Goal: Task Accomplishment & Management: Complete application form

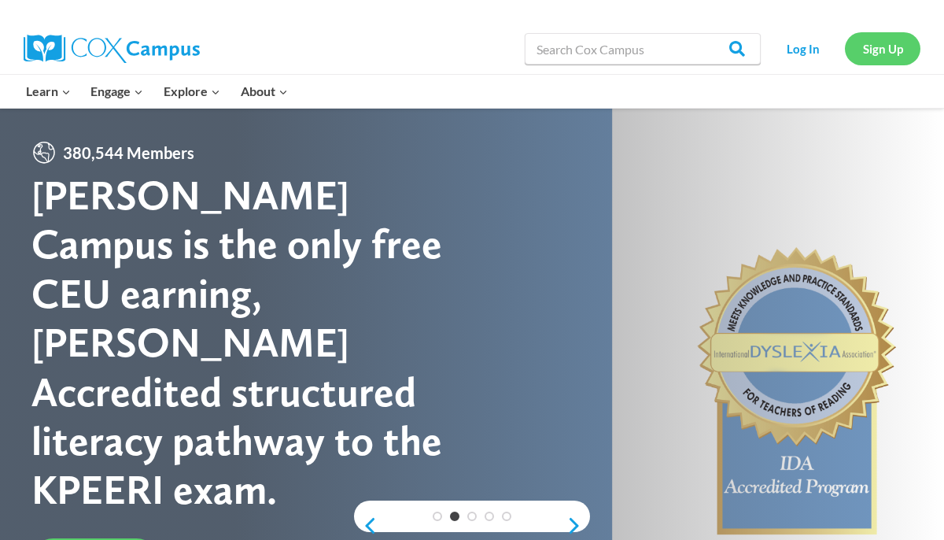
click at [877, 46] on link "Sign Up" at bounding box center [883, 48] width 76 height 32
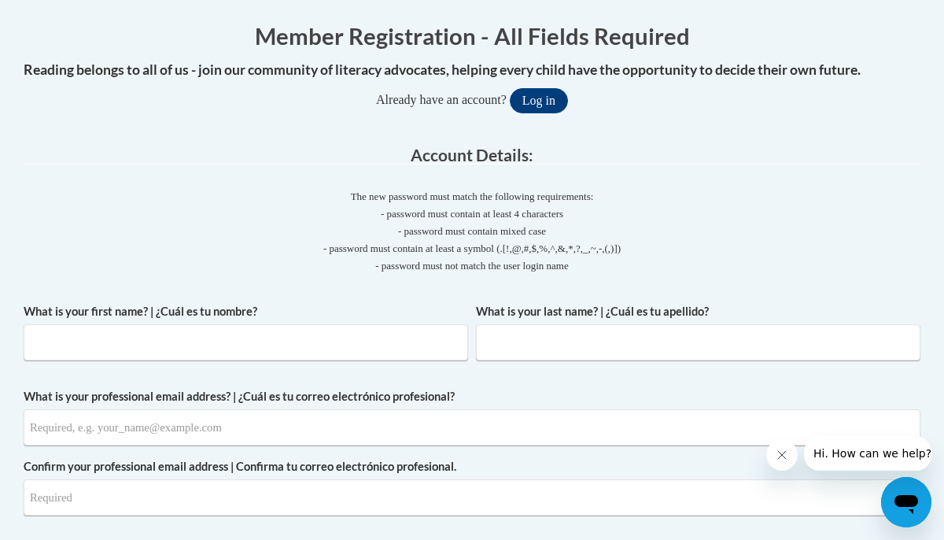
scroll to position [279, 0]
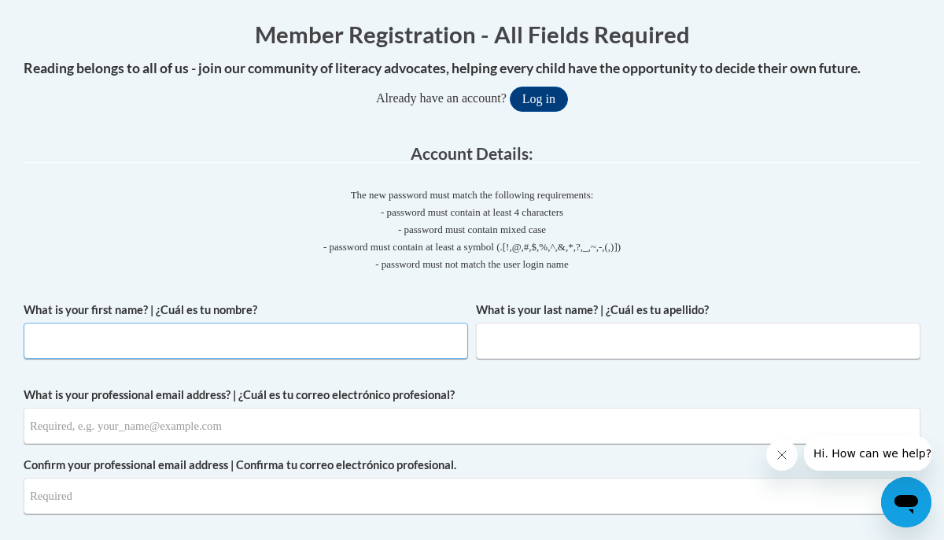
click at [217, 337] on input "What is your first name? | ¿Cuál es tu nombre?" at bounding box center [246, 341] width 445 height 36
type input "l"
type input "[PERSON_NAME]"
click at [591, 339] on input "What is your last name? | ¿Cuál es tu apellido?" at bounding box center [698, 341] width 445 height 36
type input "[PERSON_NAME]"
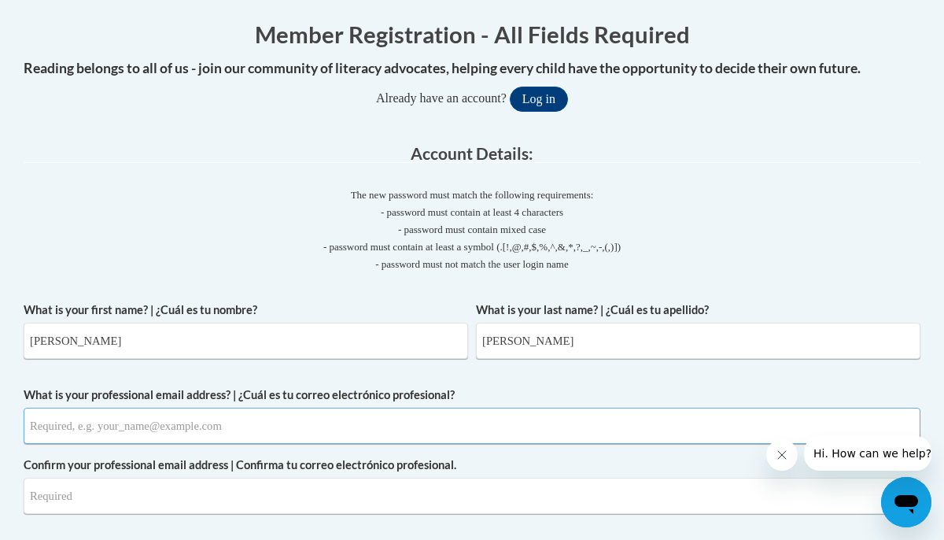
click at [246, 432] on input "What is your professional email address? | ¿Cuál es tu correo electrónico profe…" at bounding box center [472, 426] width 897 height 36
click at [135, 427] on input "leichstaed@waukesh.k12.wi.us" at bounding box center [472, 426] width 897 height 36
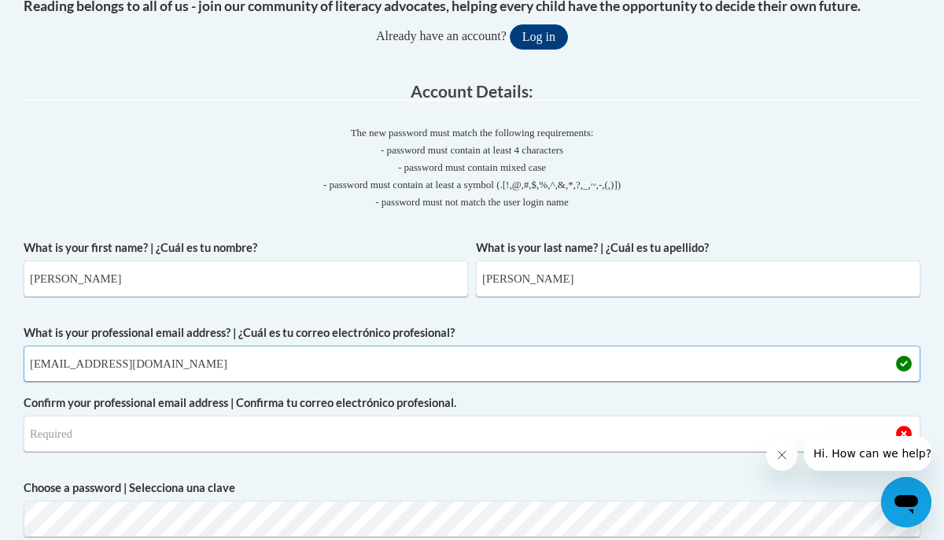
scroll to position [346, 0]
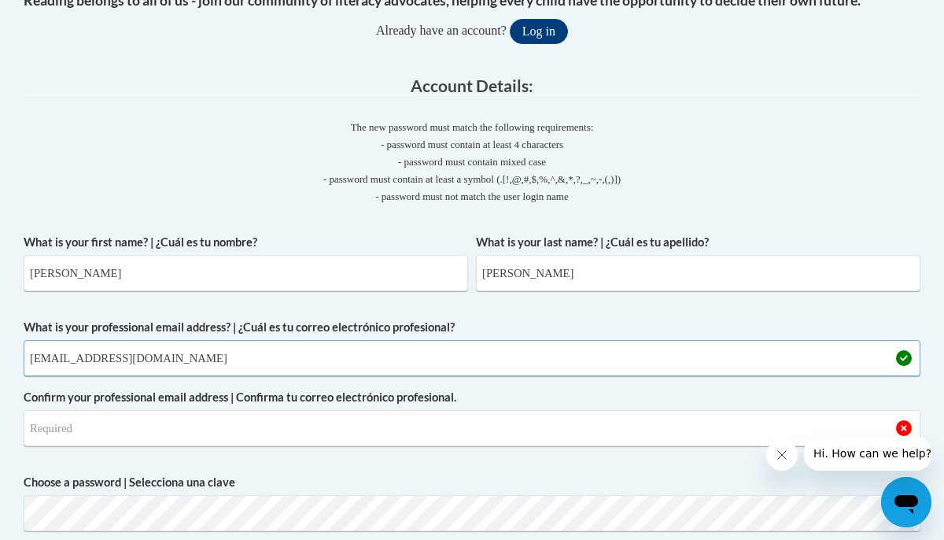
type input "[EMAIL_ADDRESS][DOMAIN_NAME]"
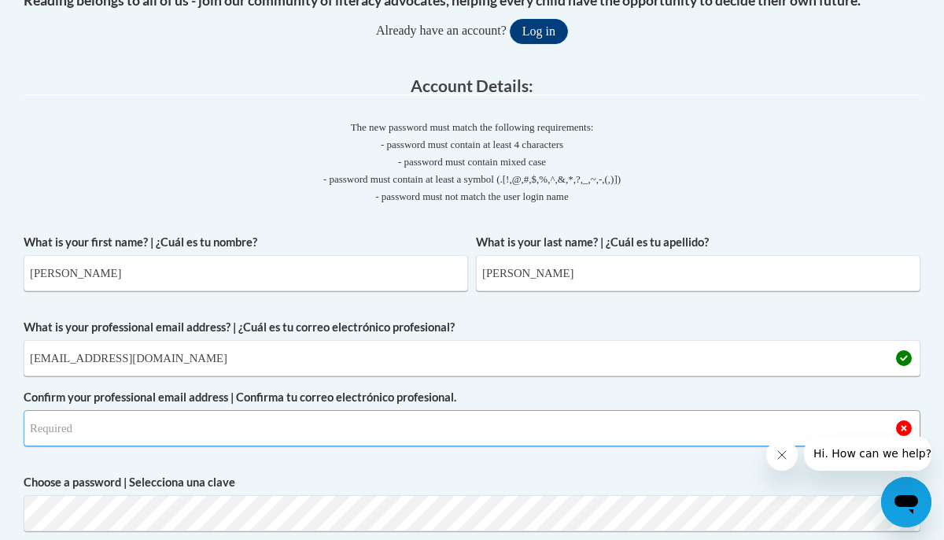
click at [152, 436] on input "Confirm your professional email address | Confirma tu correo electrónico profes…" at bounding box center [472, 428] width 897 height 36
click at [133, 428] on input "leichstaed@waukesh.k12.wi.us" at bounding box center [472, 428] width 897 height 36
click at [216, 427] on input "[EMAIL_ADDRESS][DOMAIN_NAME]" at bounding box center [472, 428] width 897 height 36
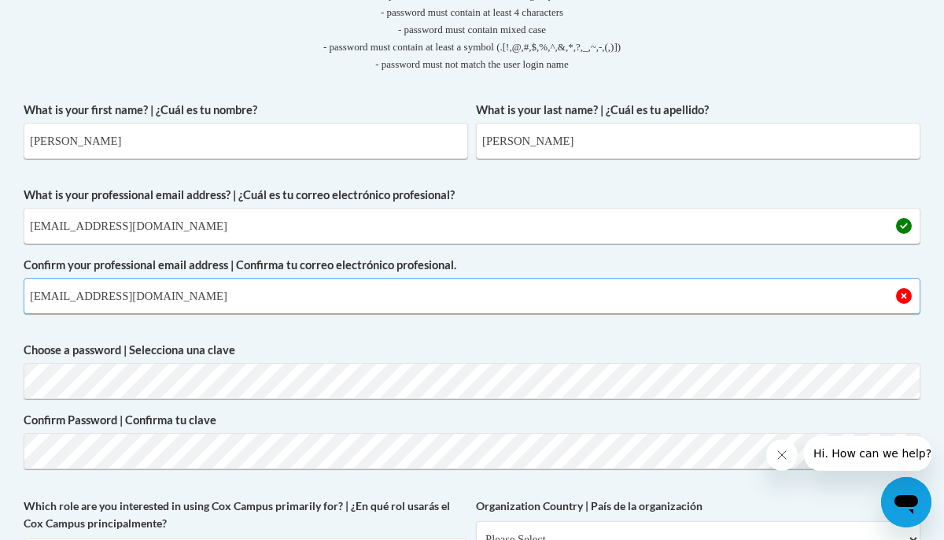
scroll to position [479, 0]
type input "[EMAIL_ADDRESS][DOMAIN_NAME]"
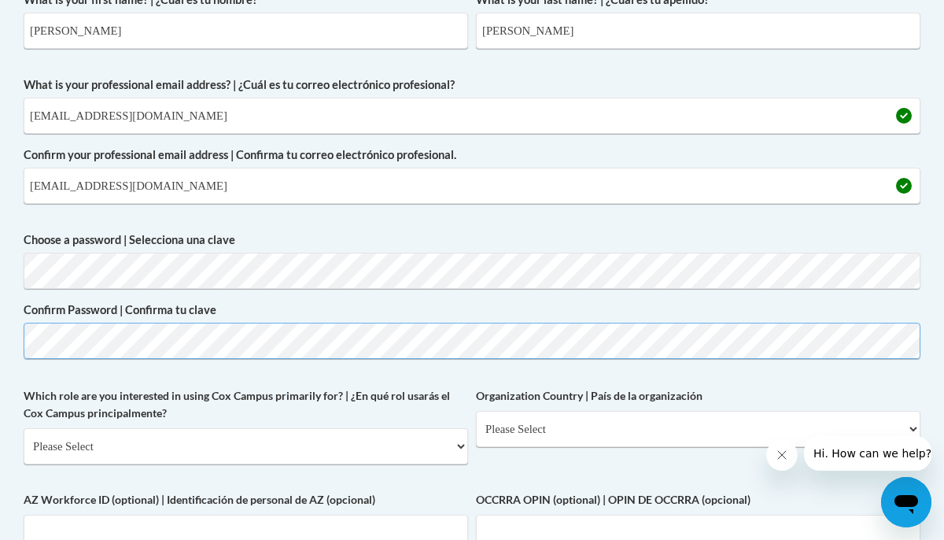
scroll to position [589, 0]
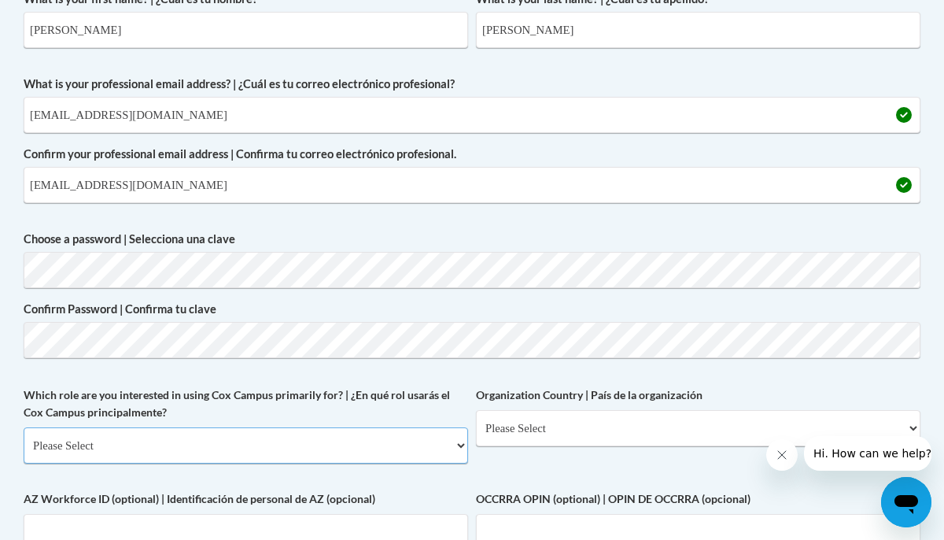
click at [465, 444] on select "Please Select College/University | Colegio/Universidad Community/Nonprofit Part…" at bounding box center [246, 445] width 445 height 36
select select "fbf2d438-af2f-41f8-98f1-81c410e29de3"
click at [24, 427] on select "Please Select College/University | Colegio/Universidad Community/Nonprofit Part…" at bounding box center [246, 445] width 445 height 36
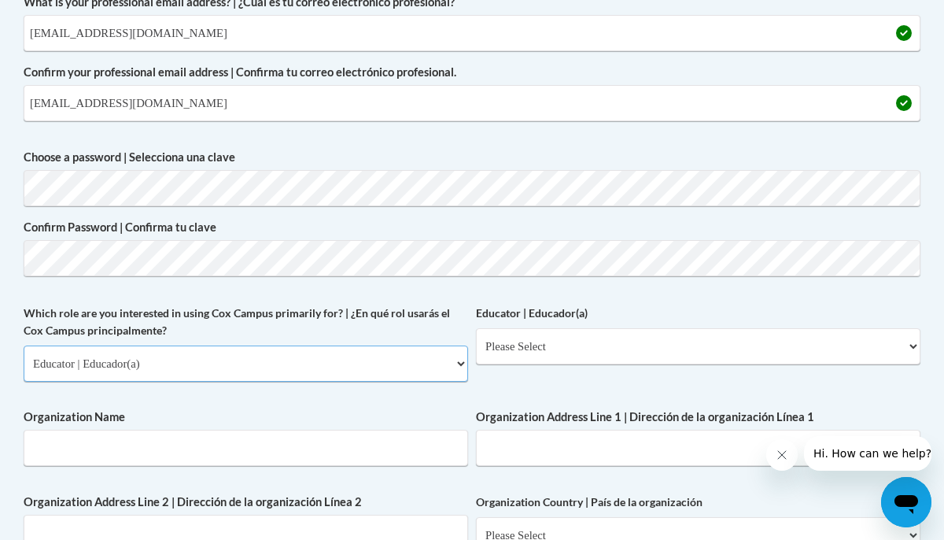
scroll to position [683, 0]
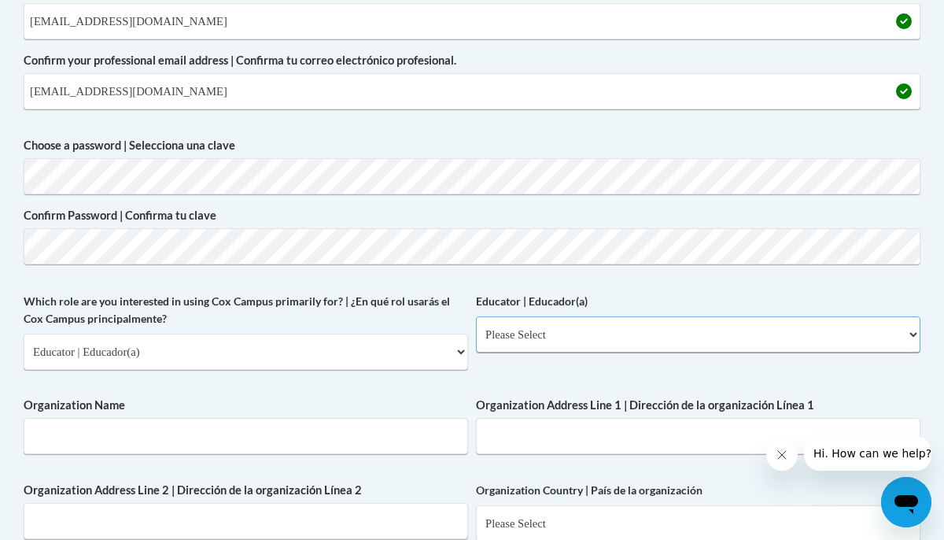
click at [915, 337] on select "Please Select Early Learning/Daycare Teacher/Family Home Care Provider | Maestr…" at bounding box center [698, 334] width 445 height 36
select select "8e40623d-54d0-45cd-9f92-5df65cd3f8cf"
click at [476, 316] on select "Please Select Early Learning/Daycare Teacher/Family Home Care Provider | Maestr…" at bounding box center [698, 334] width 445 height 36
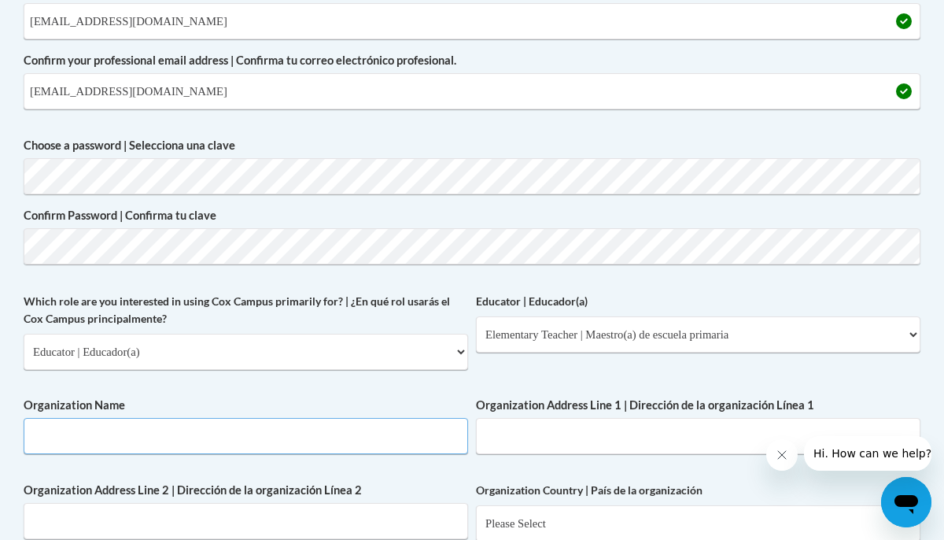
click at [243, 442] on input "Organization Name" at bounding box center [246, 436] width 445 height 36
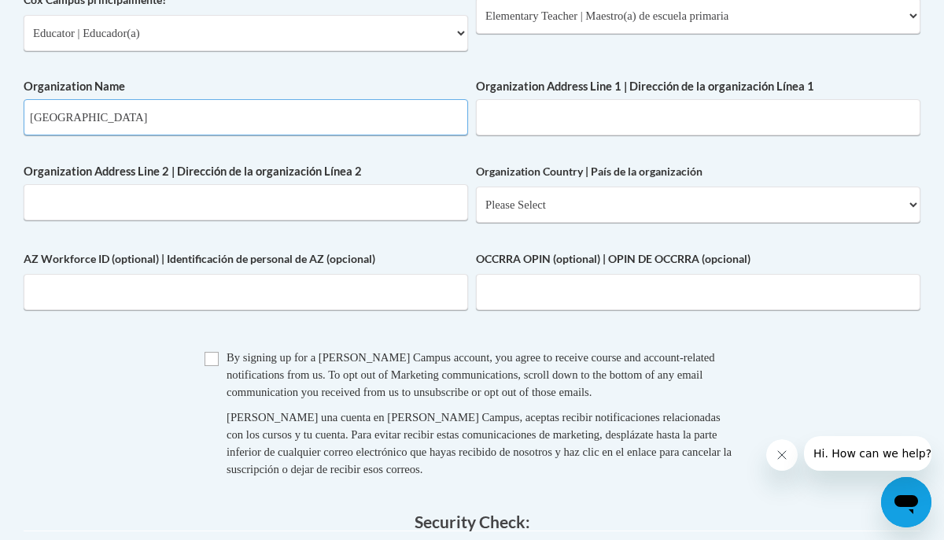
scroll to position [1003, 0]
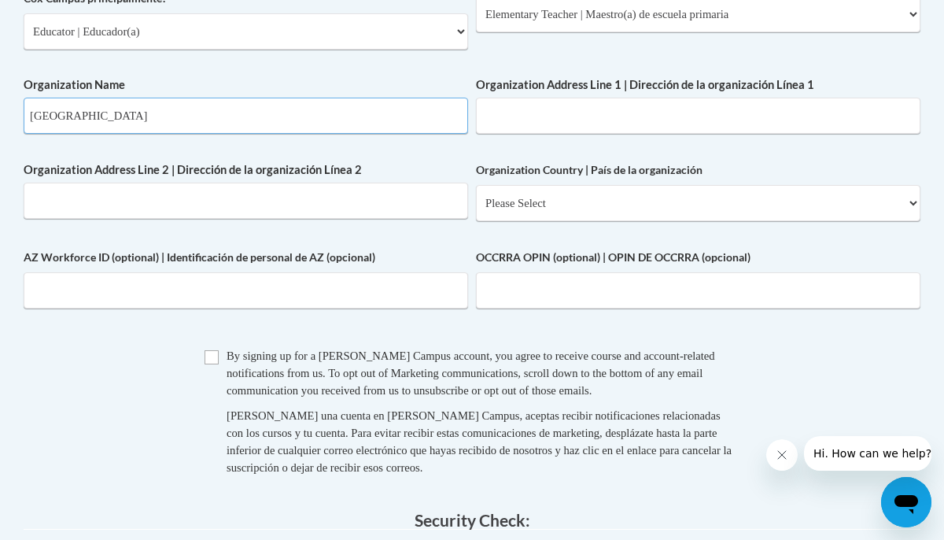
type input "[GEOGRAPHIC_DATA]"
click at [560, 127] on input "Organization Address Line 1 | Dirección de la organización Línea 1" at bounding box center [698, 116] width 445 height 36
paste input "[STREET_ADDRESS] [GEOGRAPHIC_DATA], WI 53188"
type input "[STREET_ADDRESS] [GEOGRAPHIC_DATA], WI 53188"
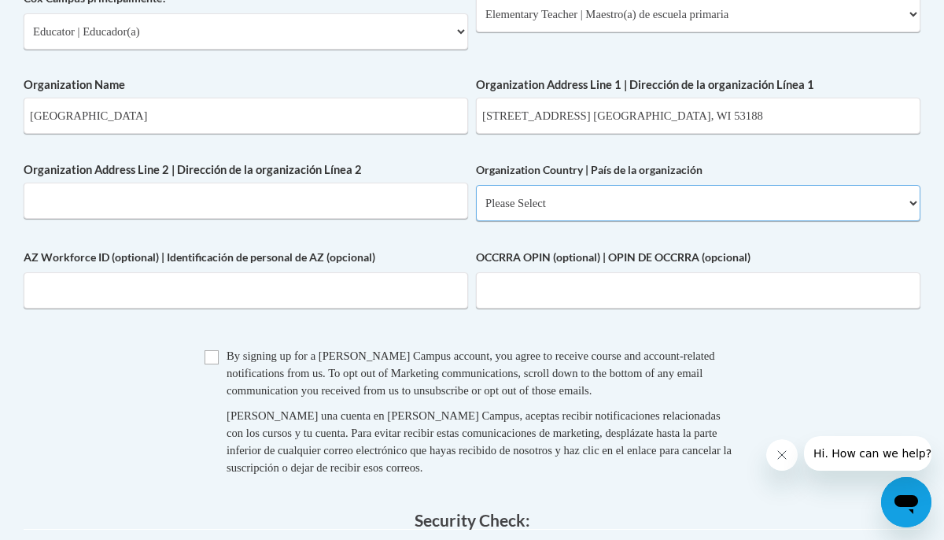
click at [914, 206] on select "Please Select United States | Estados Unidos Outside of the United States | Fue…" at bounding box center [698, 203] width 445 height 36
select select "ad49bcad-a171-4b2e-b99c-48b446064914"
click at [476, 185] on select "Please Select United States | Estados Unidos Outside of the United States | Fue…" at bounding box center [698, 203] width 445 height 36
select select
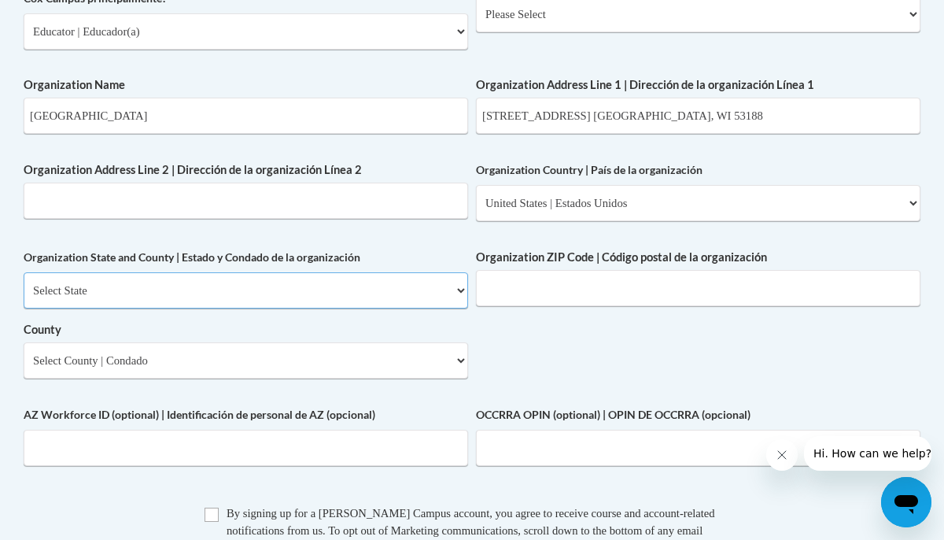
click at [460, 291] on select "Select State Alabama Alaska Arizona Arkansas California Colorado Connecticut De…" at bounding box center [246, 290] width 445 height 36
select select "Wisconsin"
click at [24, 272] on select "Select State Alabama Alaska Arizona Arkansas California Colorado Connecticut De…" at bounding box center [246, 290] width 445 height 36
click at [460, 360] on select "Select County Adams Ashland Barron Bayfield Brown Buffalo Burnett Calumet Chipp…" at bounding box center [246, 360] width 445 height 36
select select "Waukesha"
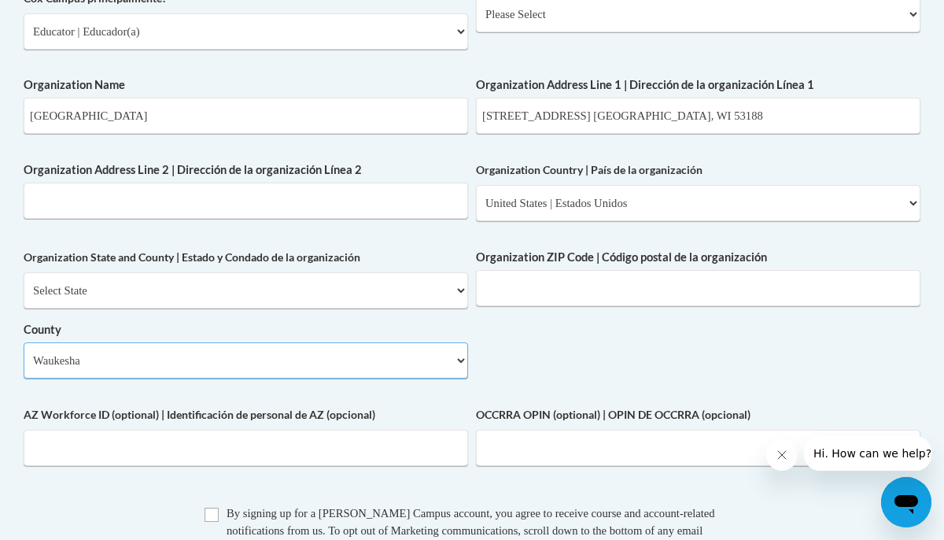
click at [24, 342] on select "Select County Adams Ashland Barron Bayfield Brown Buffalo Burnett Calumet Chipp…" at bounding box center [246, 360] width 445 height 36
click at [596, 292] on input "Organization ZIP Code | Código postal de la organización" at bounding box center [698, 288] width 445 height 36
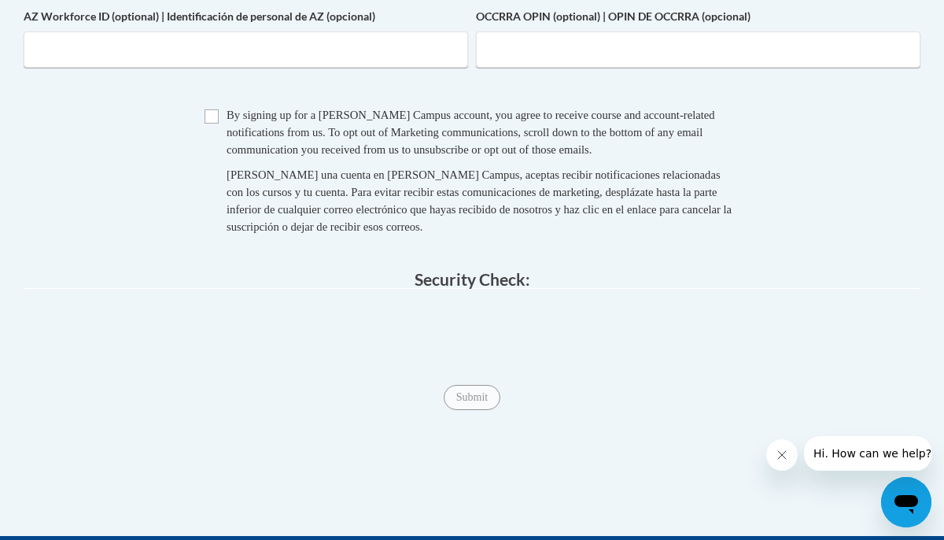
scroll to position [1403, 0]
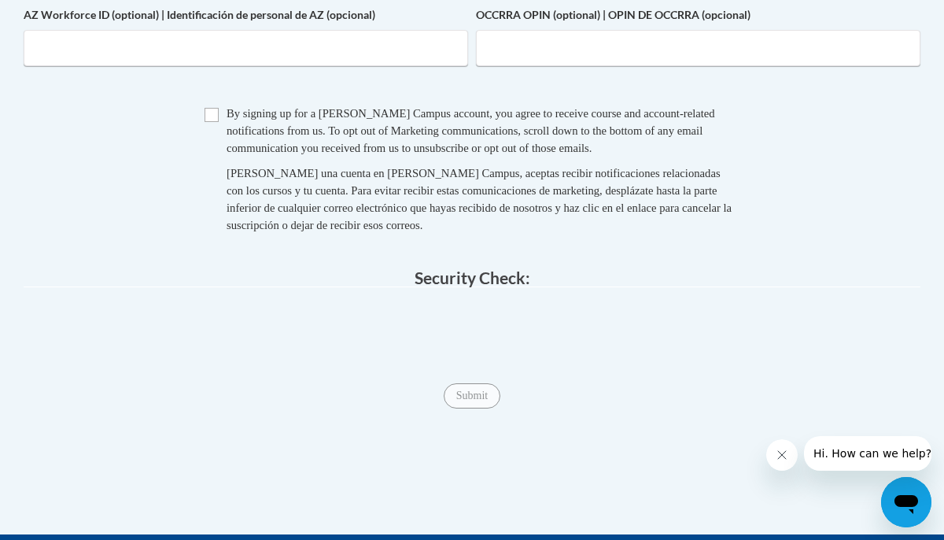
type input "53188"
click at [213, 117] on input "Checkbox" at bounding box center [212, 115] width 14 height 14
checkbox input "true"
click at [484, 398] on input "Submit" at bounding box center [472, 395] width 57 height 25
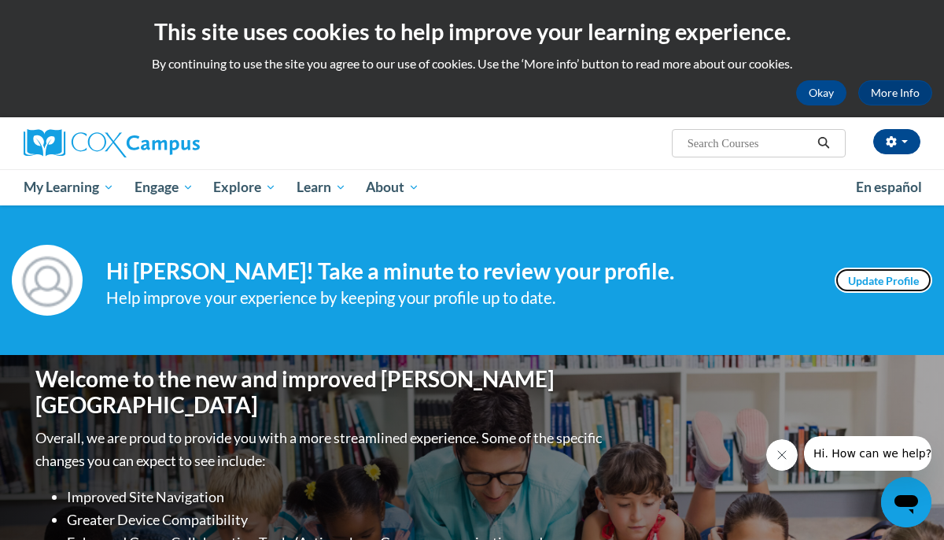
click at [881, 283] on link "Update Profile" at bounding box center [884, 280] width 98 height 25
